Goal: Transaction & Acquisition: Book appointment/travel/reservation

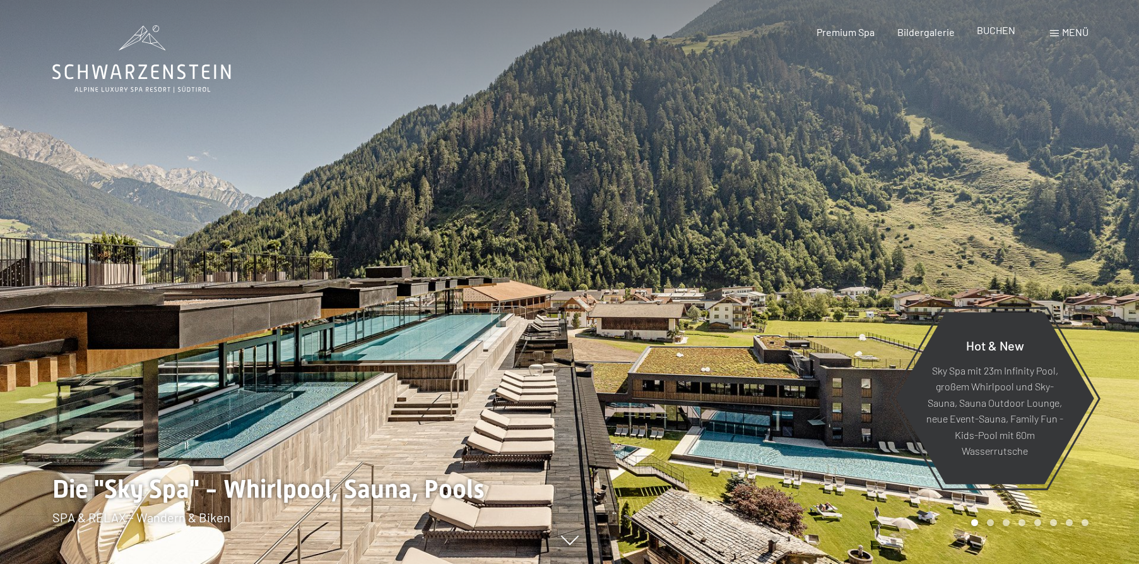
click at [1012, 27] on span "BUCHEN" at bounding box center [996, 30] width 38 height 12
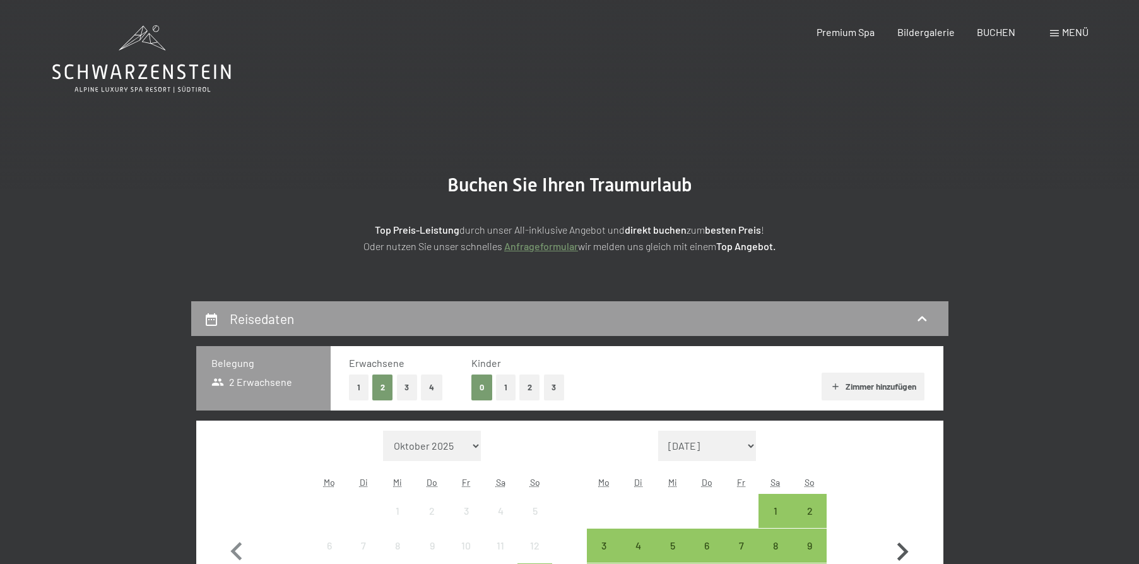
click at [903, 555] on icon "button" at bounding box center [902, 551] width 11 height 18
select select "[DATE]"
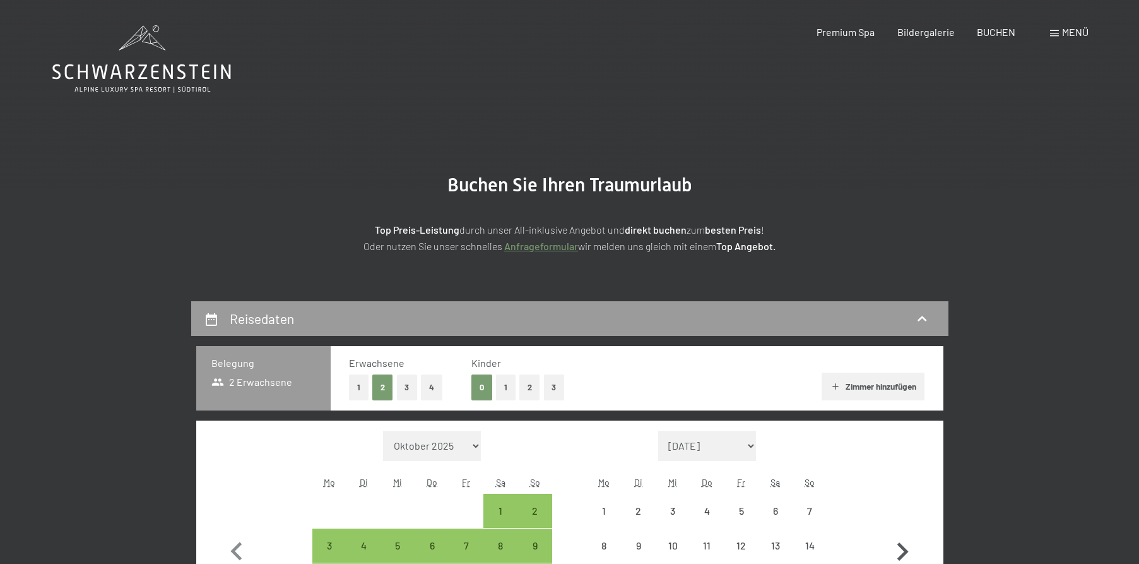
click at [902, 553] on icon "button" at bounding box center [902, 551] width 11 height 18
select select "[DATE]"
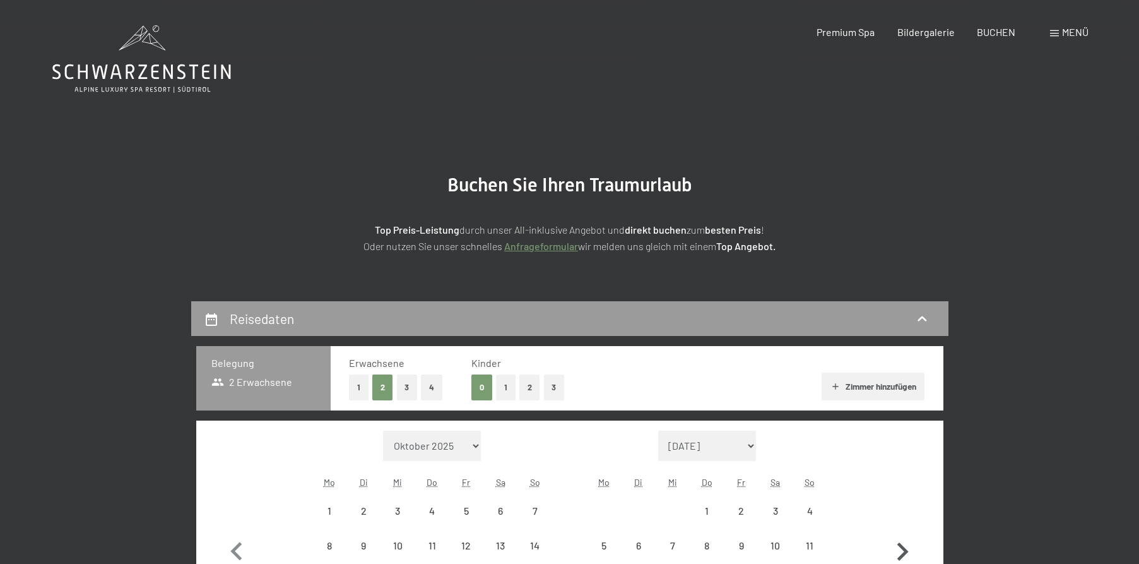
select select "[DATE]"
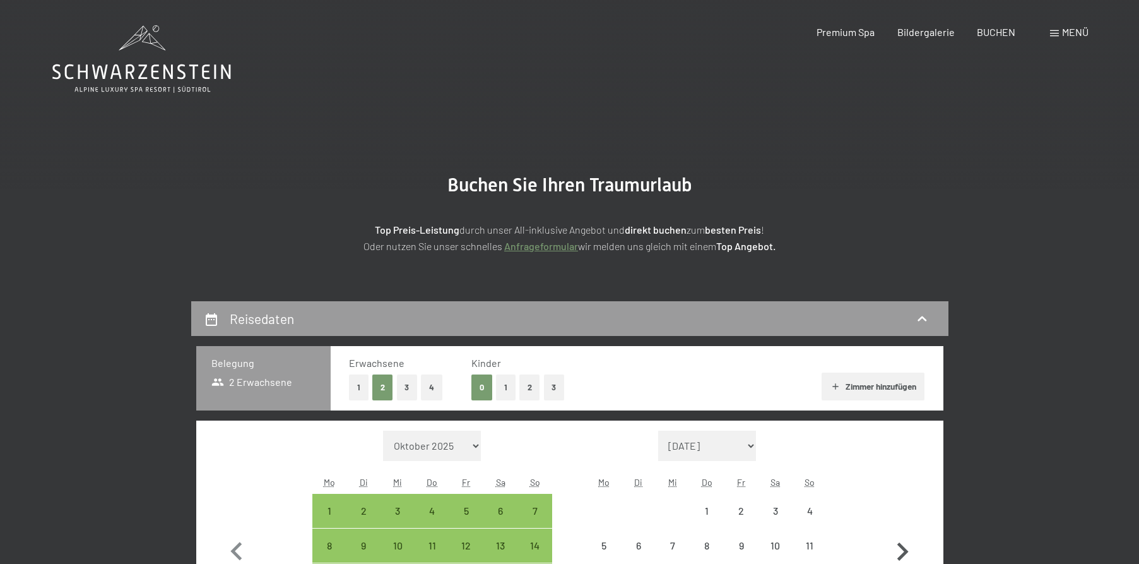
select select "[DATE]"
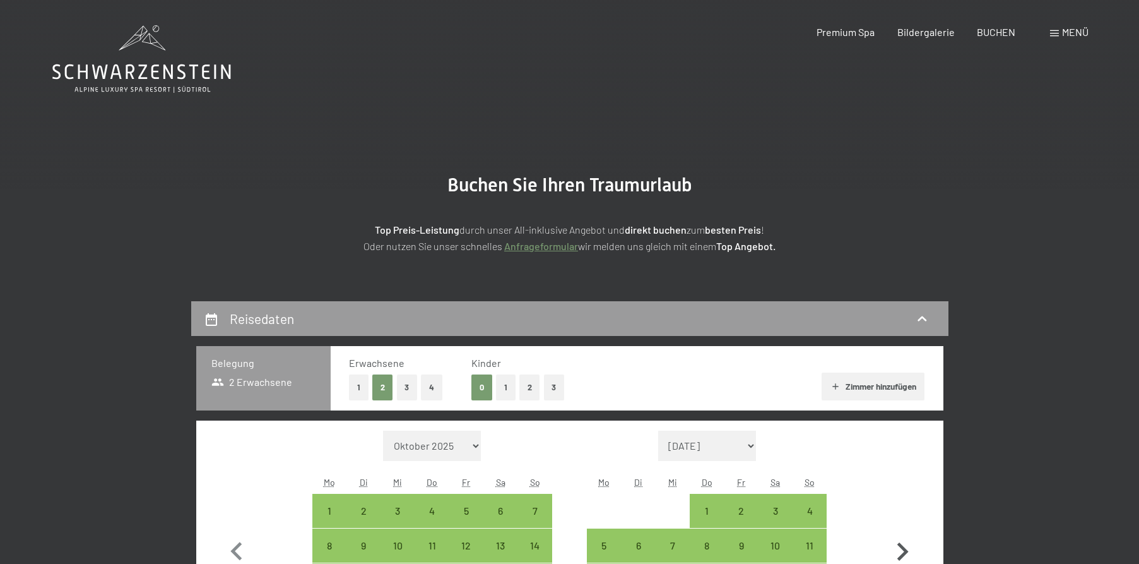
click at [901, 548] on icon "button" at bounding box center [902, 551] width 37 height 37
select select "[DATE]"
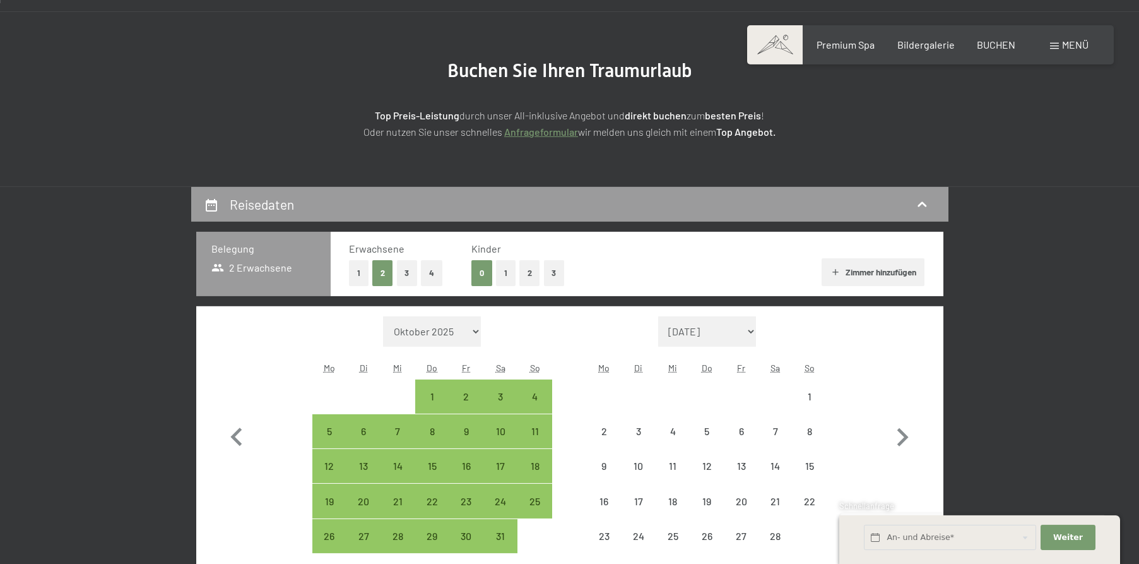
select select "[DATE]"
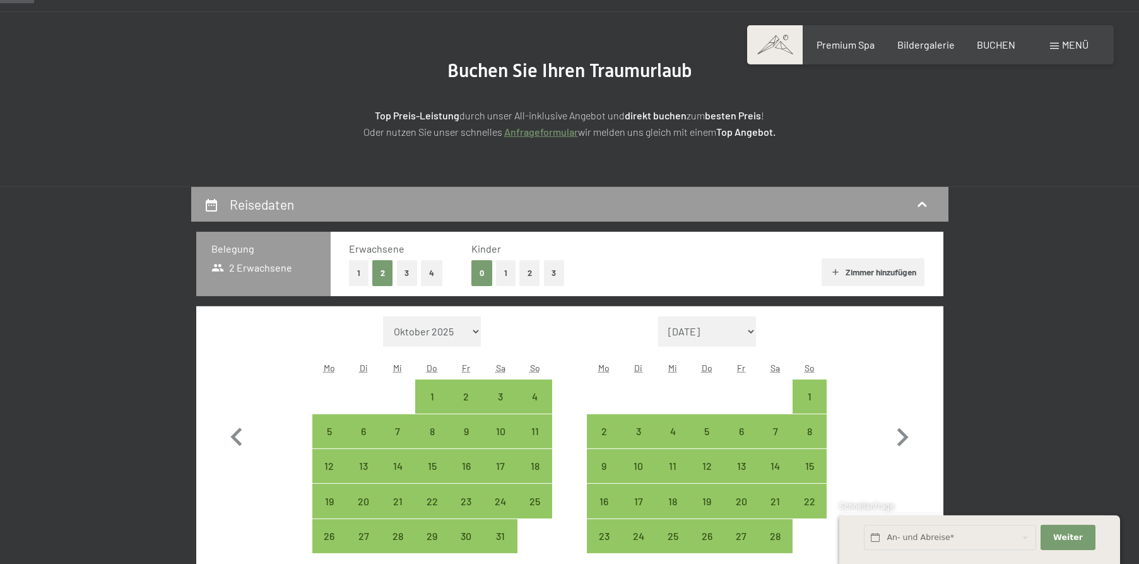
scroll to position [129, 0]
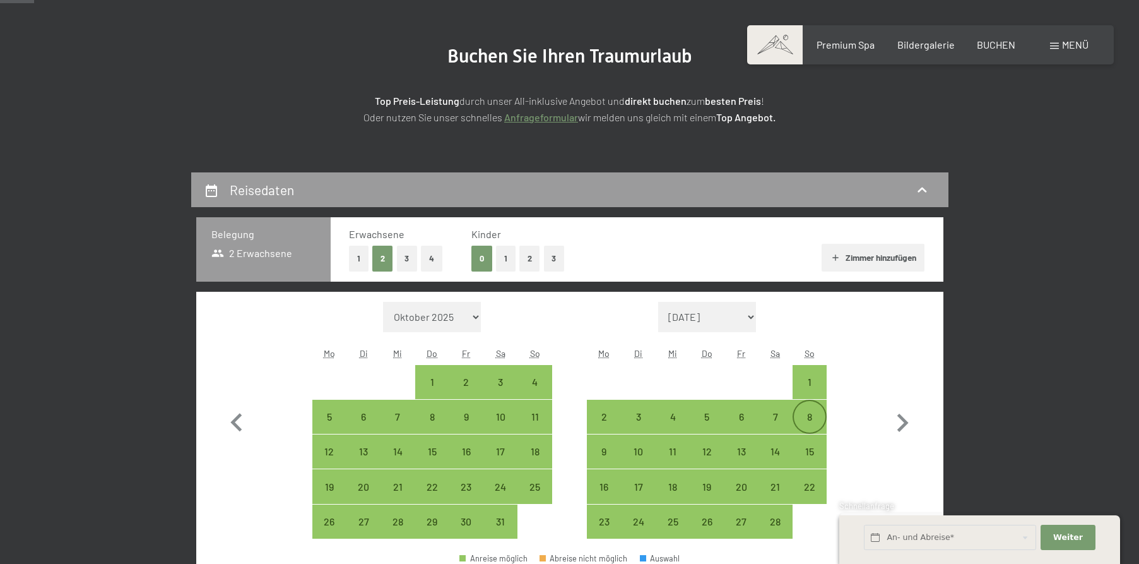
click at [807, 412] on div "8" at bounding box center [810, 427] width 32 height 32
select select "[DATE]"
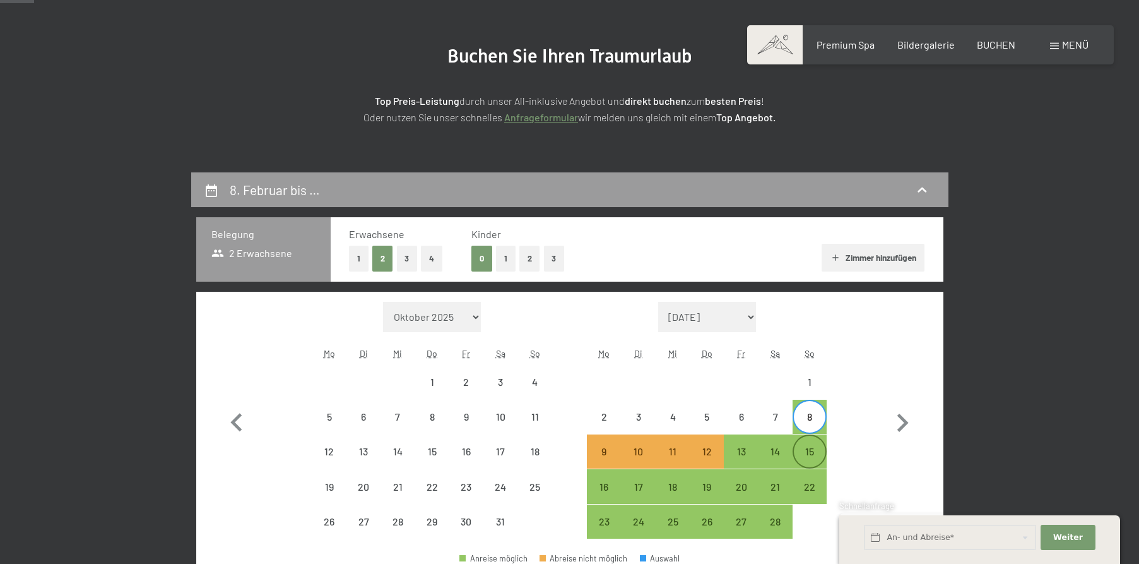
click at [810, 454] on div "15" at bounding box center [810, 462] width 32 height 32
select select "[DATE]"
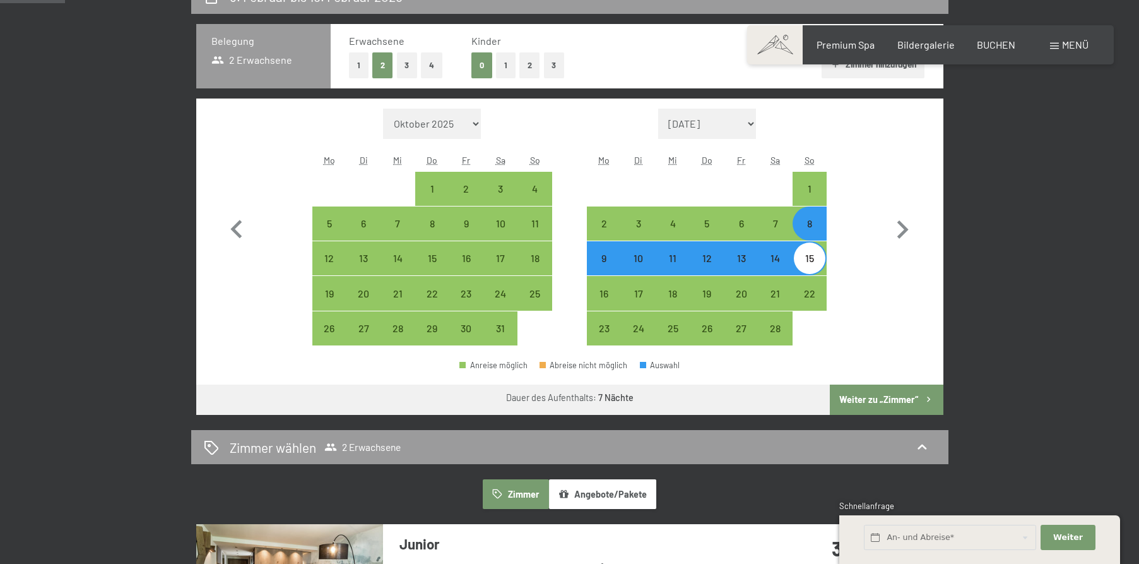
click at [915, 398] on button "Weiter zu „Zimmer“" at bounding box center [886, 399] width 113 height 30
select select "[DATE]"
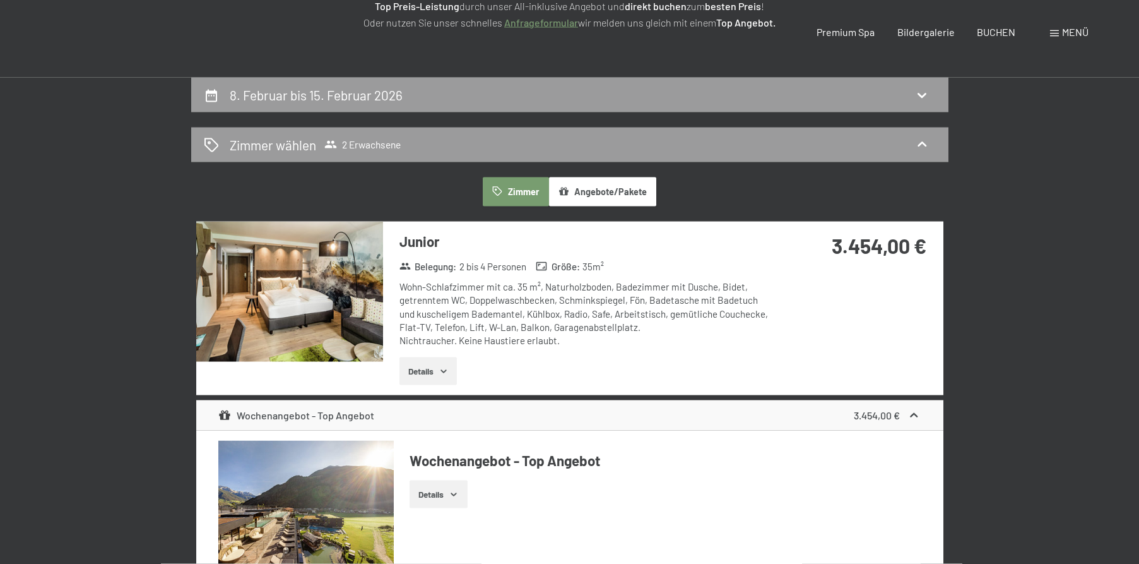
scroll to position [0, 0]
